Goal: Task Accomplishment & Management: Complete application form

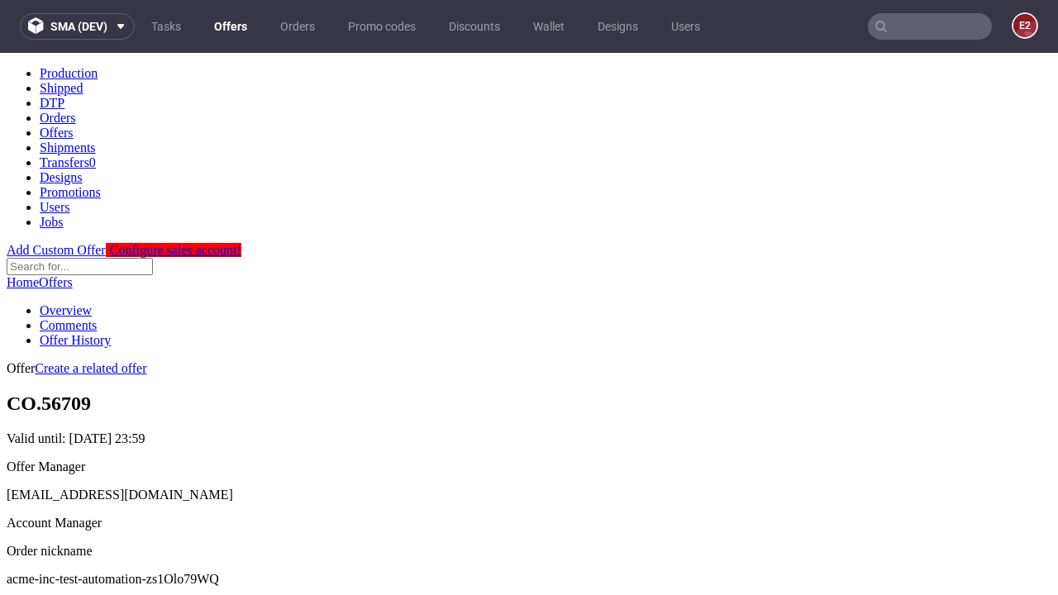
scroll to position [164, 0]
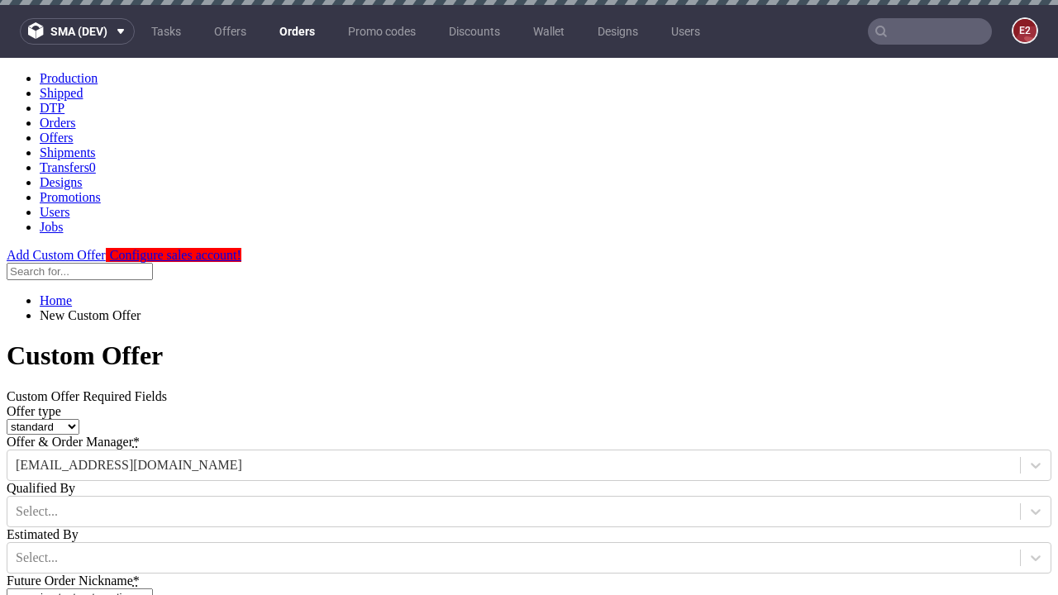
type input "acme-inc-test-automation-zs1Olo79WQ"
type input "[DATE]"
type input "[EMAIL_ADDRESS][DOMAIN_NAME]"
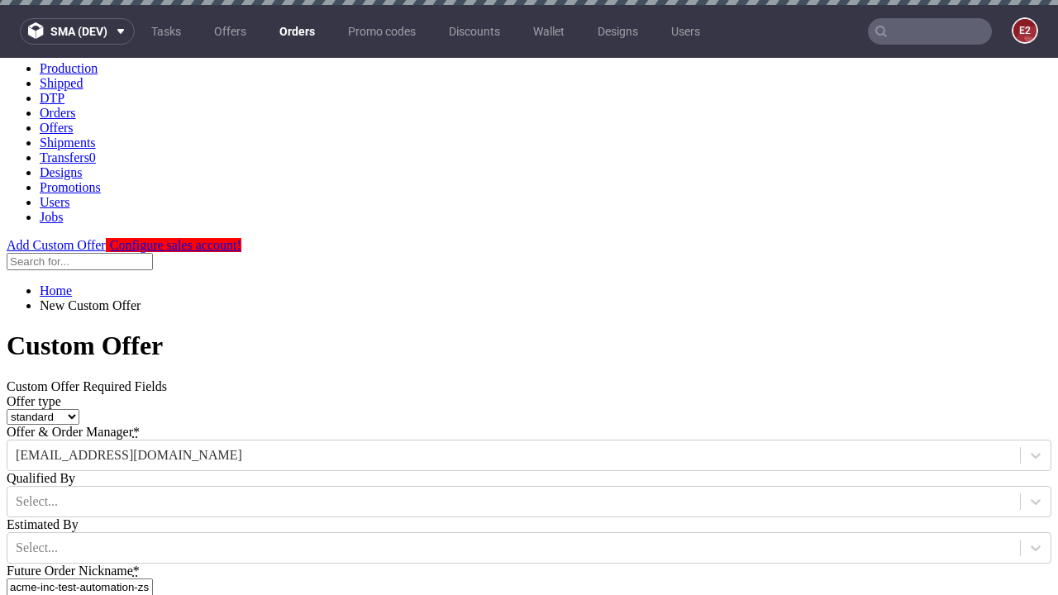
select select "gb"
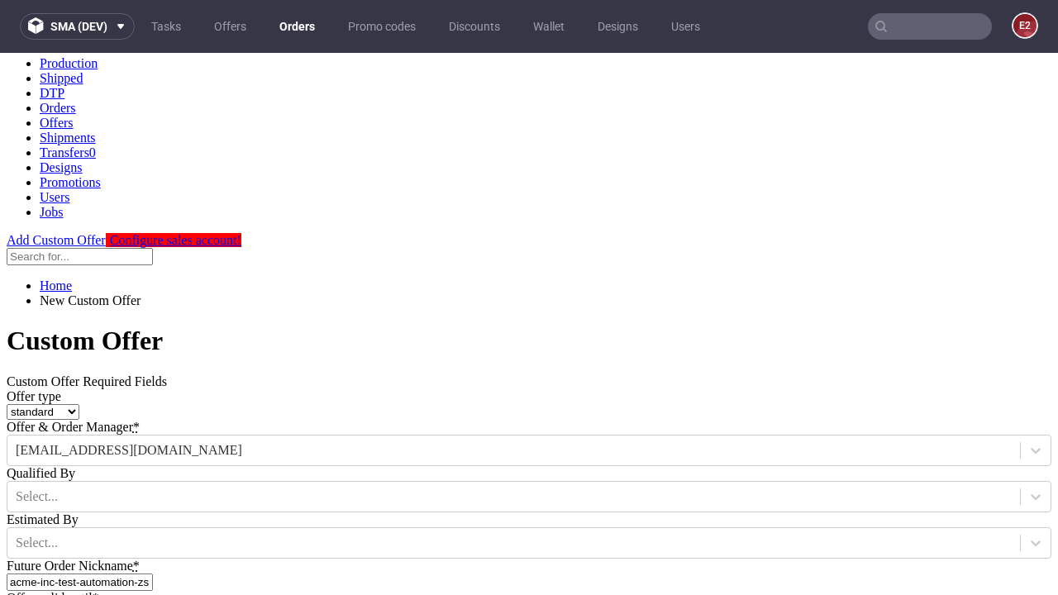
type input "[EMAIL_ADDRESS][DOMAIN_NAME]"
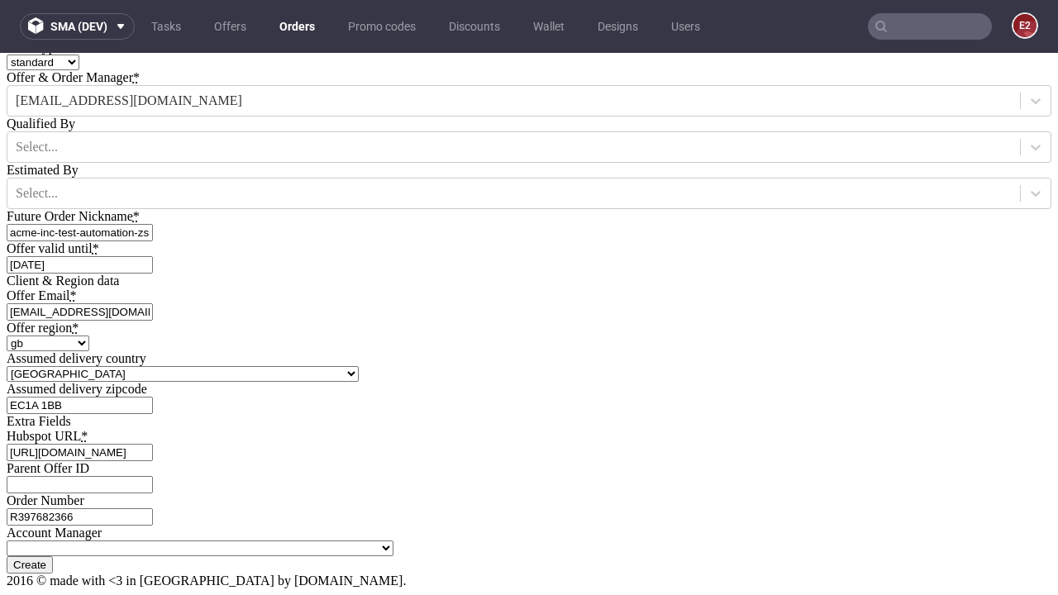
type input "[URL][DOMAIN_NAME]"
click at [53, 556] on input "Create" at bounding box center [30, 564] width 46 height 17
type input "Please wait..."
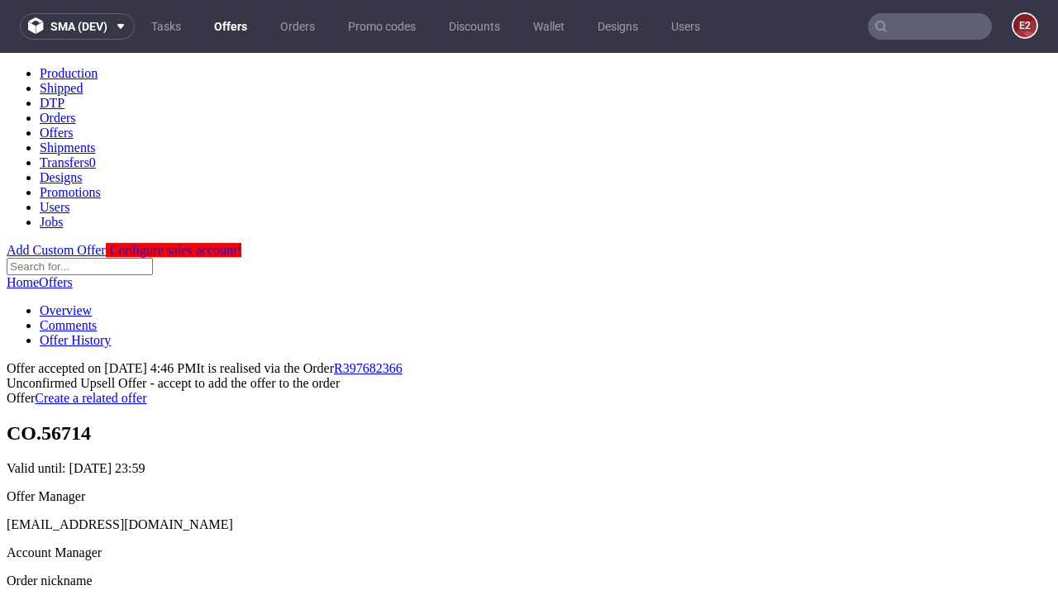
scroll to position [255, 0]
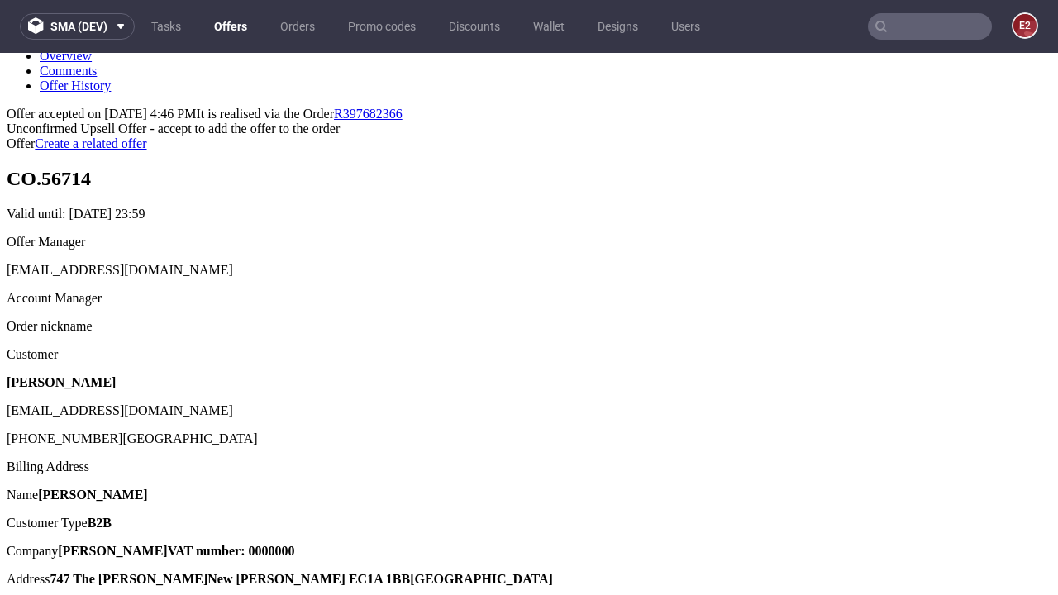
type input "In progress..."
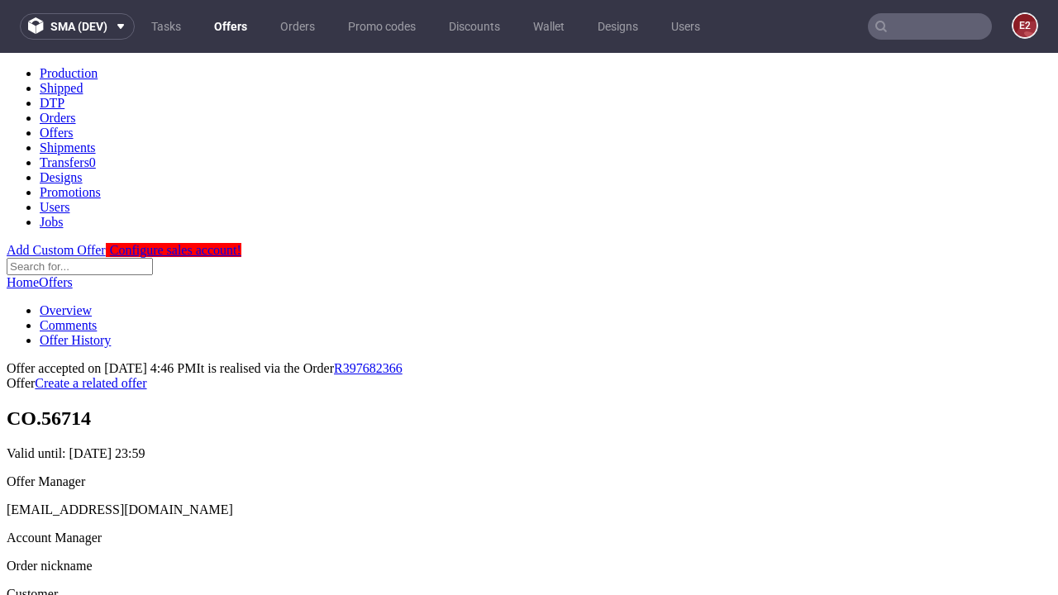
scroll to position [0, 0]
